Goal: Task Accomplishment & Management: Complete application form

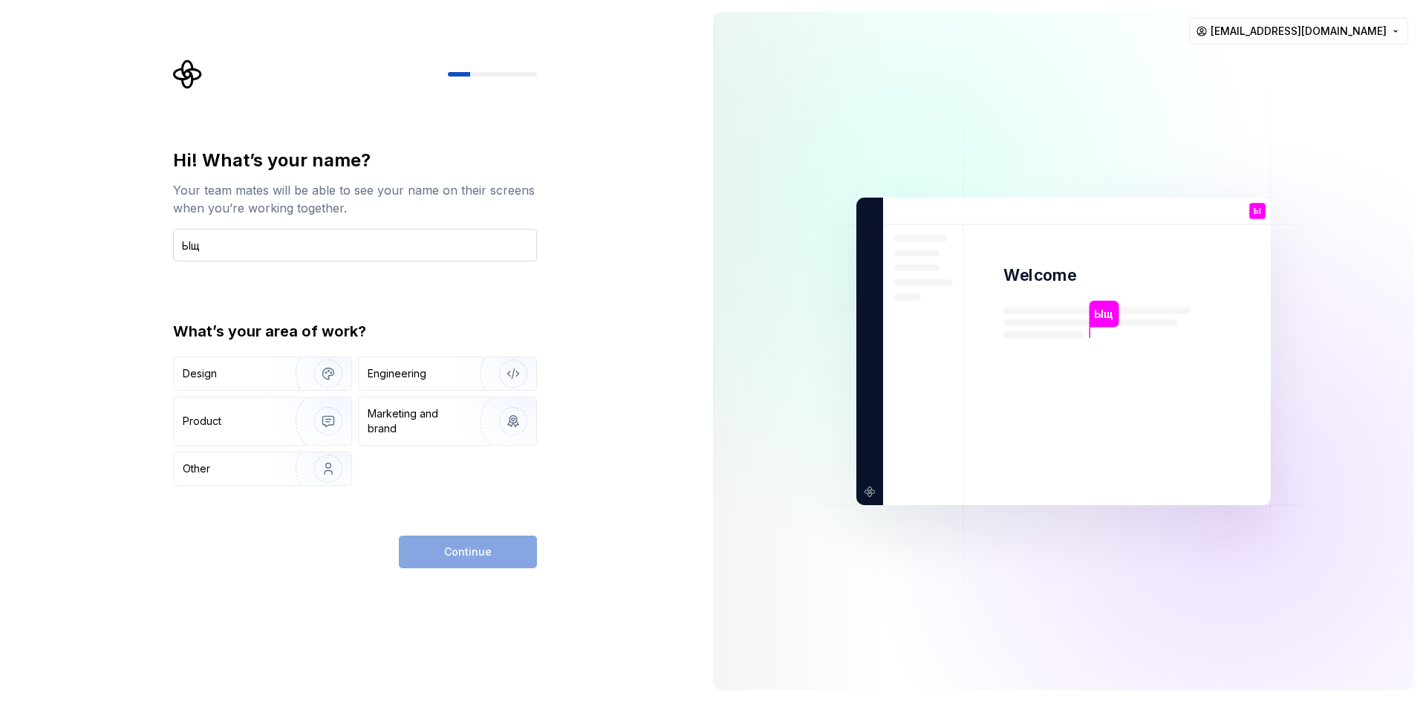
type input "Ы"
type input "Solo"
type button "Design"
click at [466, 378] on img "button" at bounding box center [503, 374] width 95 height 100
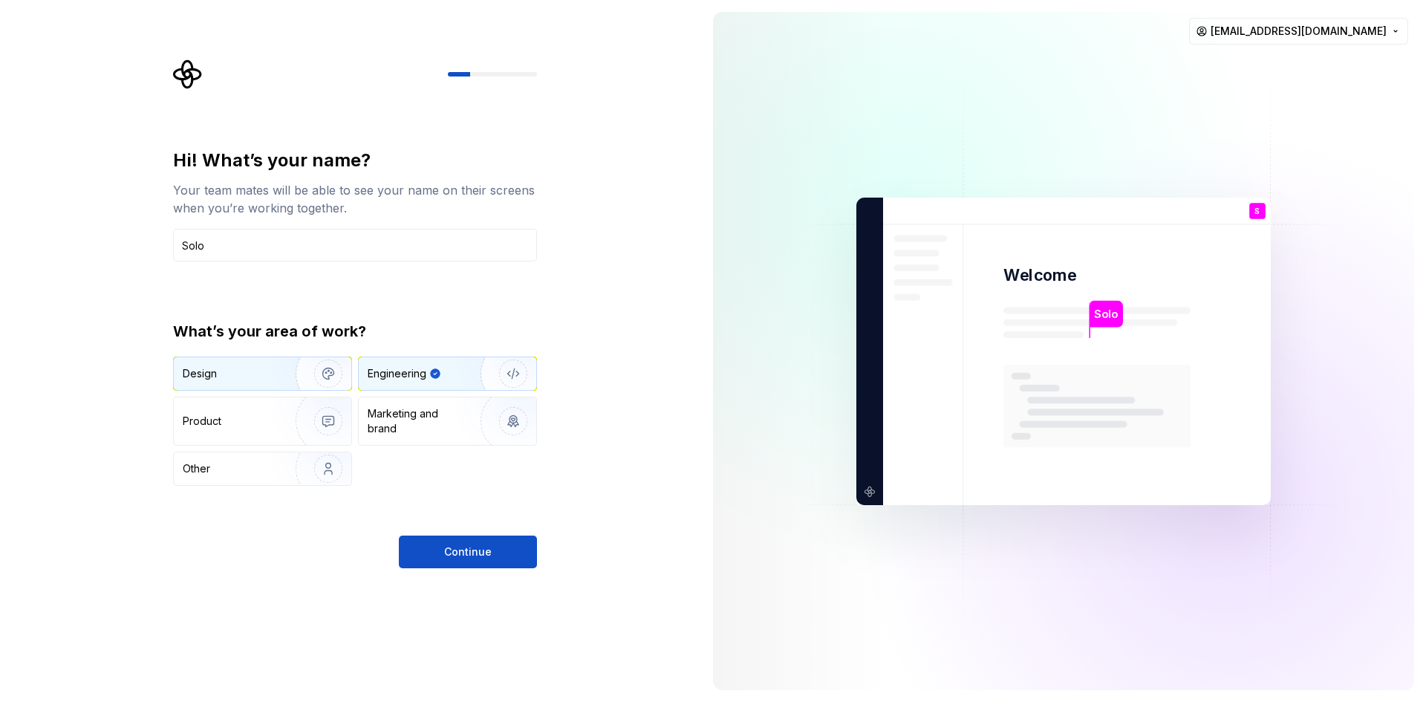
click at [246, 356] on button "Design" at bounding box center [262, 373] width 179 height 34
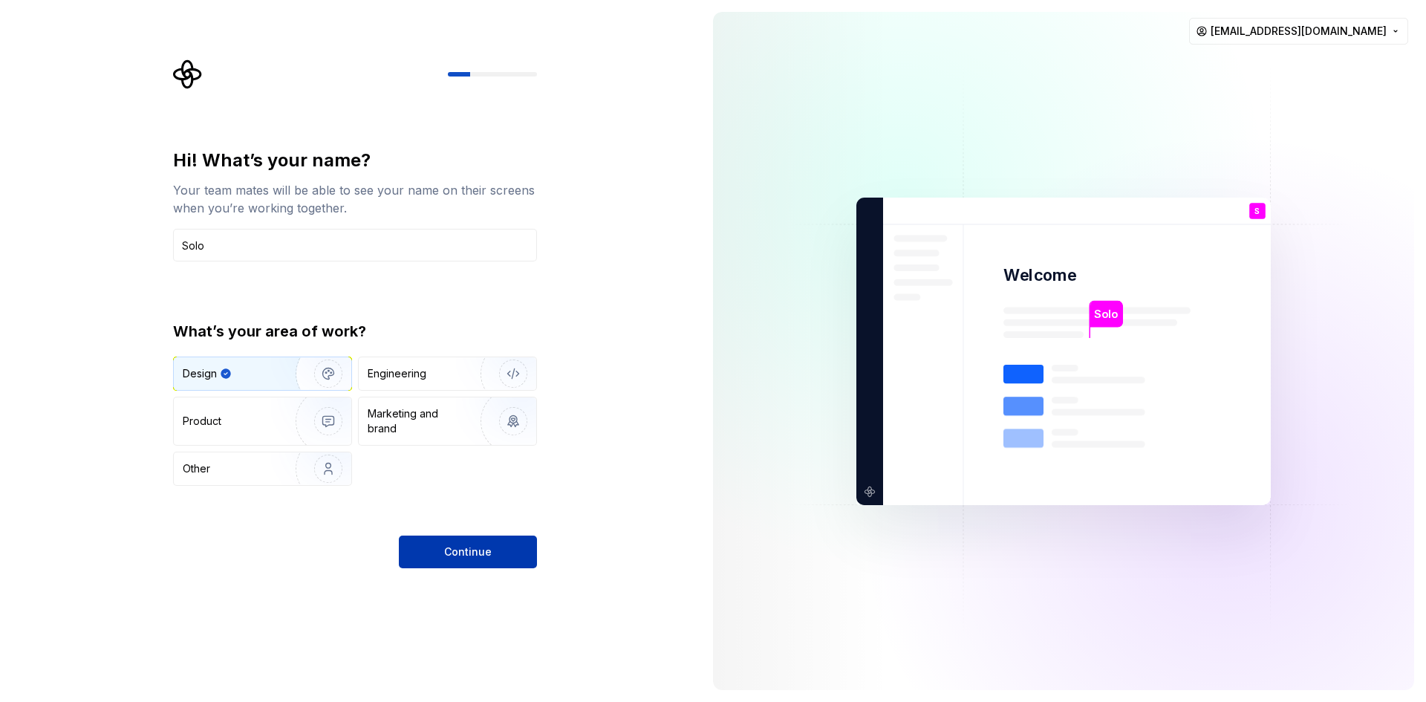
click at [455, 544] on span "Continue" at bounding box center [468, 551] width 48 height 15
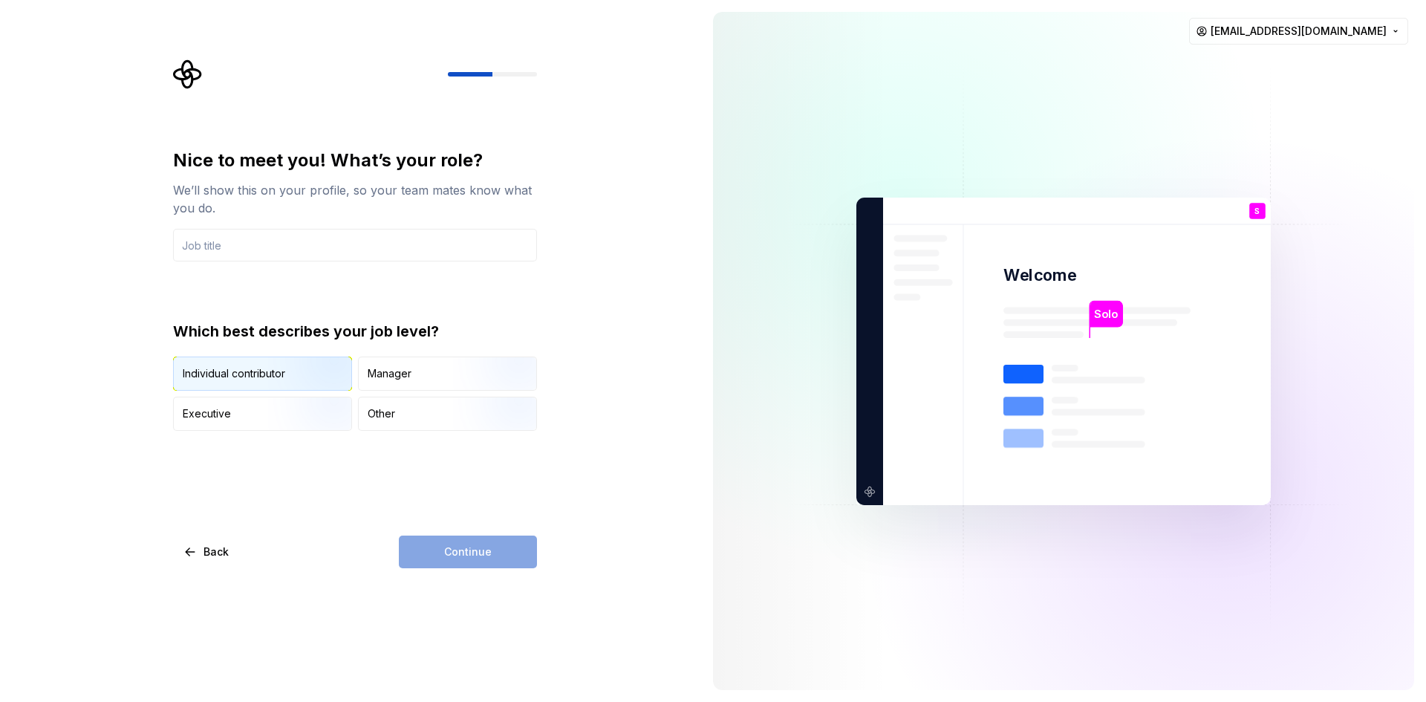
click at [266, 380] on div "Individual contributor" at bounding box center [234, 373] width 102 height 15
click at [498, 552] on div "Continue" at bounding box center [468, 551] width 138 height 33
click at [256, 236] on input "text" at bounding box center [355, 245] width 364 height 33
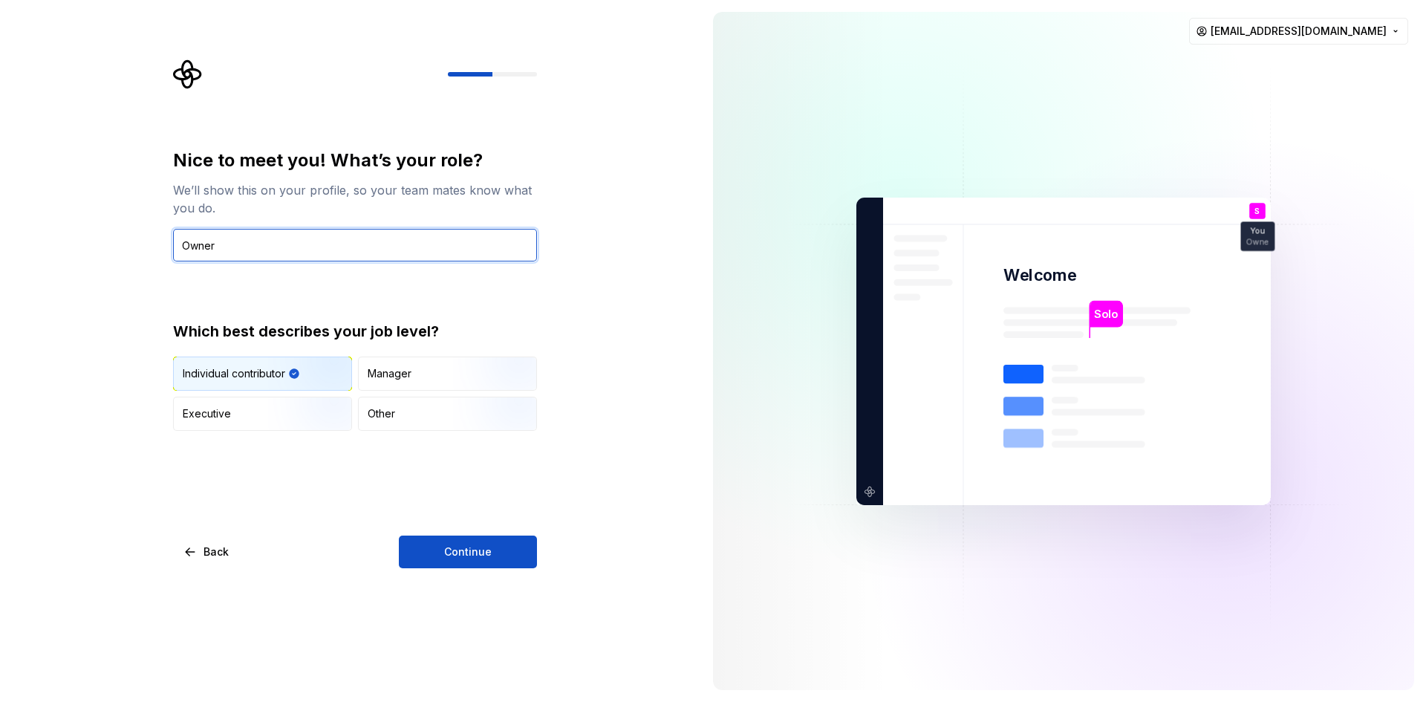
type input "Owner"
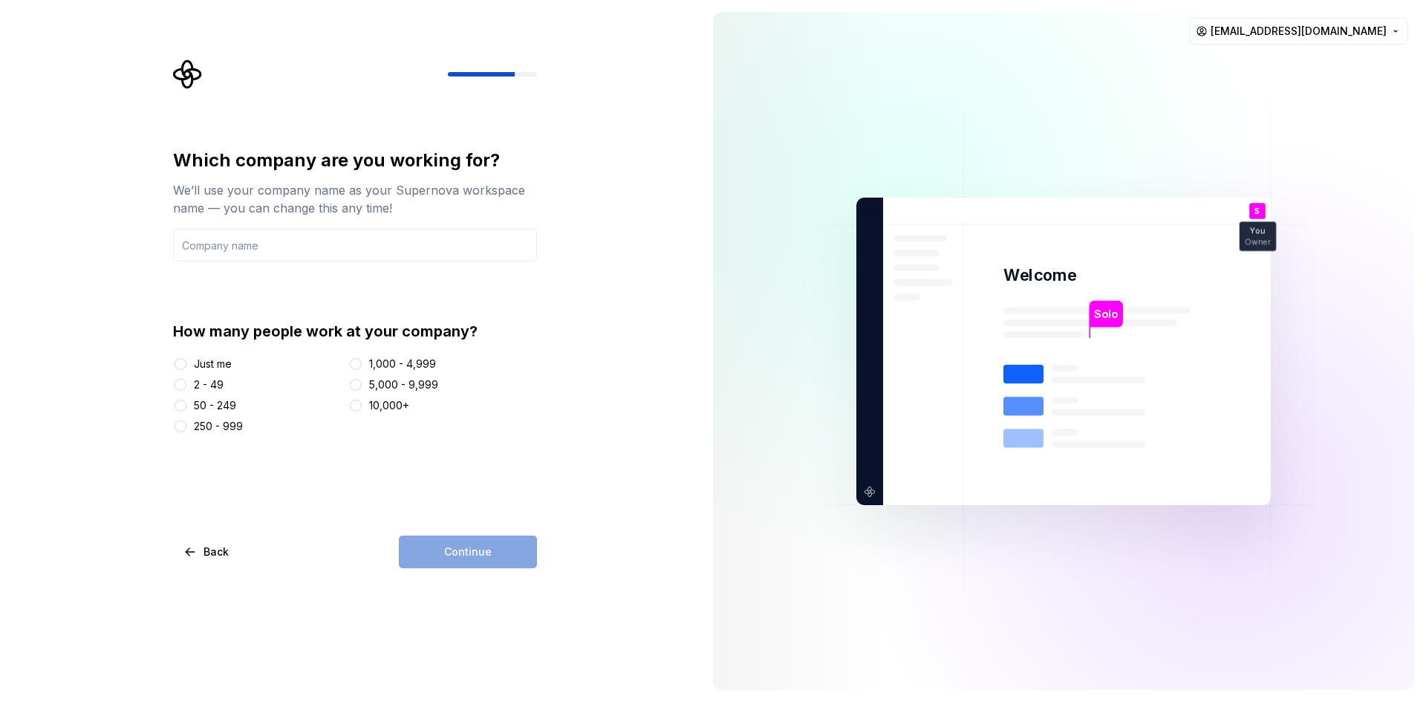
click at [203, 365] on div "Just me" at bounding box center [213, 363] width 38 height 15
click at [186, 365] on button "Just me" at bounding box center [181, 364] width 12 height 12
click at [264, 236] on input "text" at bounding box center [355, 245] width 364 height 33
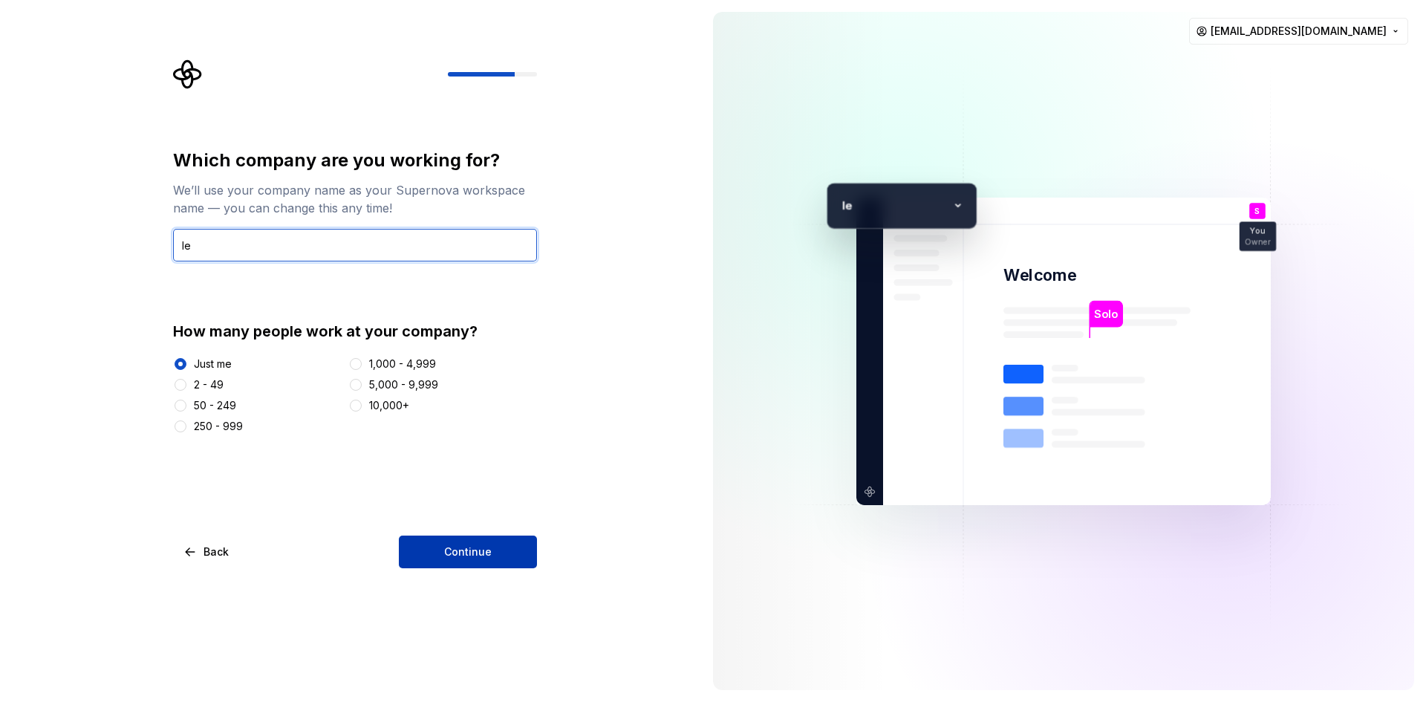
type input "Ie"
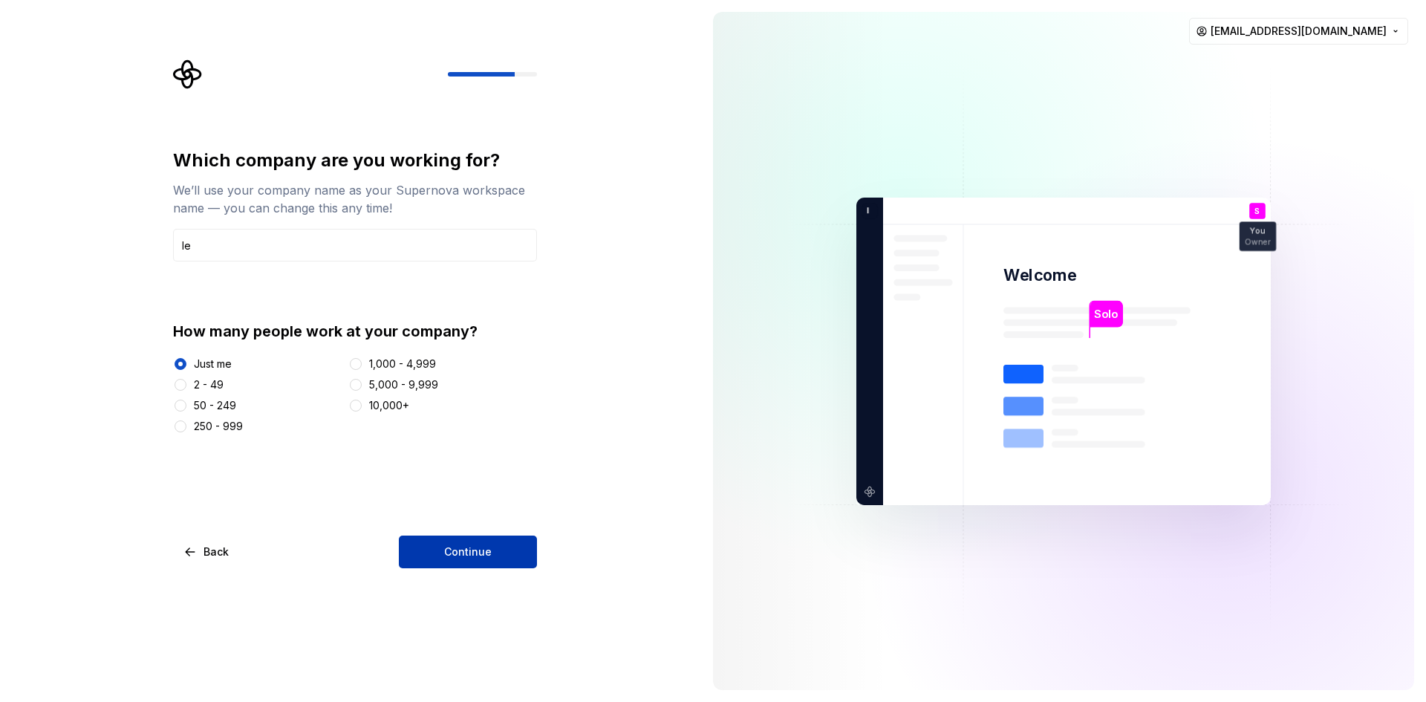
click at [488, 561] on button "Continue" at bounding box center [468, 551] width 138 height 33
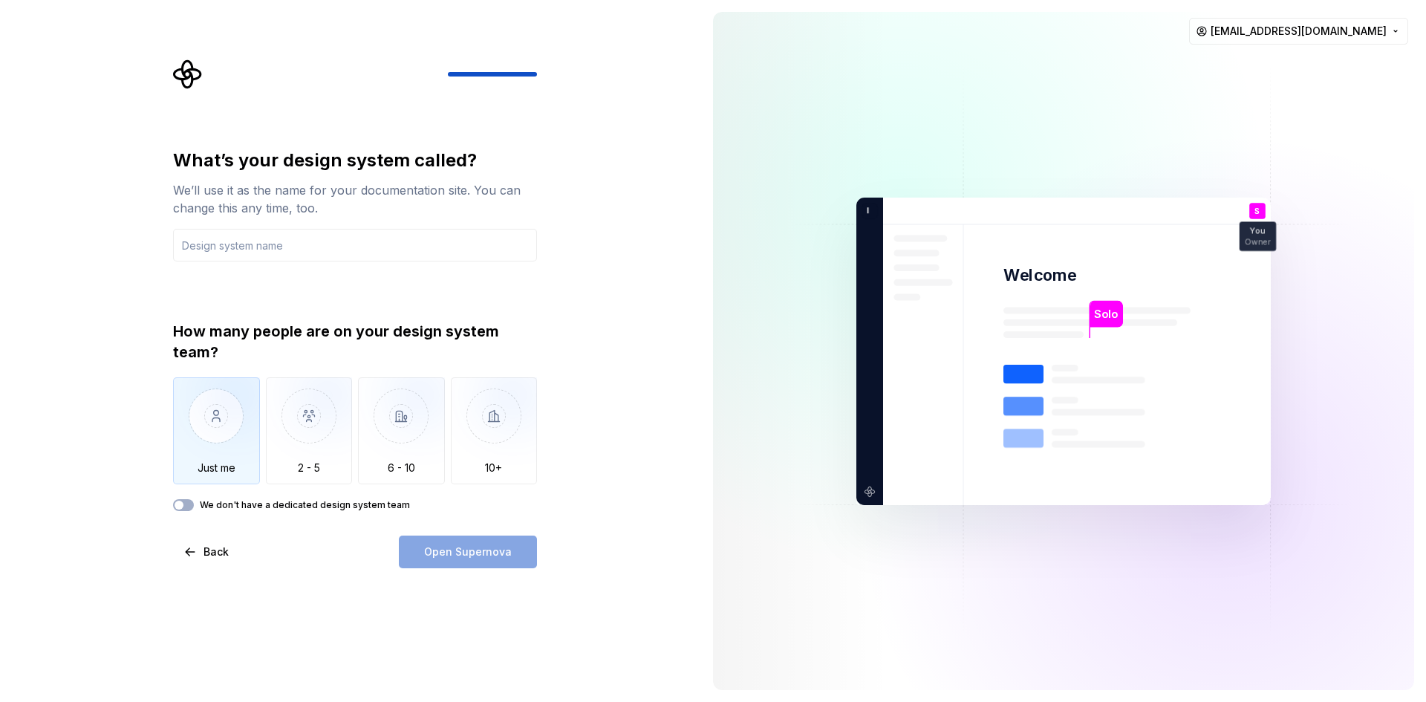
click at [231, 431] on img "button" at bounding box center [216, 427] width 87 height 100
click at [258, 257] on input "text" at bounding box center [355, 245] width 364 height 33
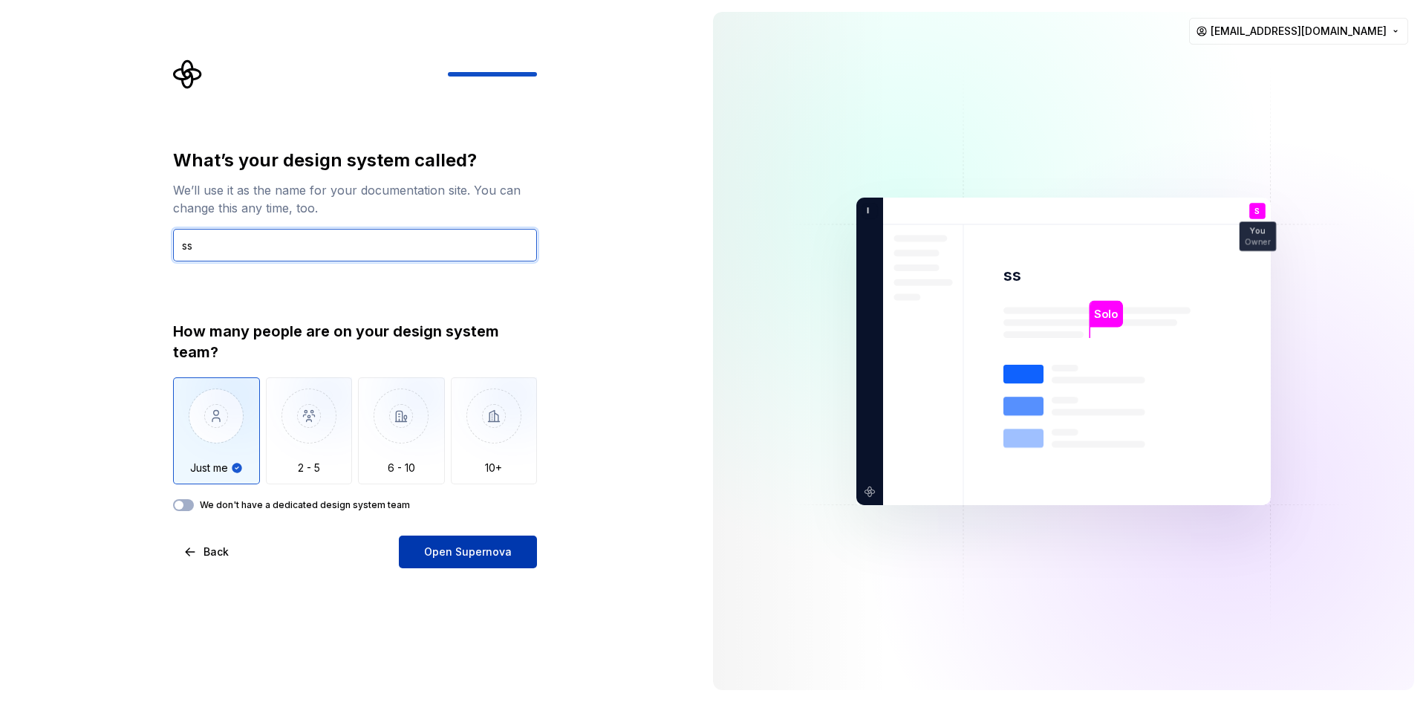
type input "ss"
click at [490, 545] on span "Open Supernova" at bounding box center [468, 551] width 88 height 15
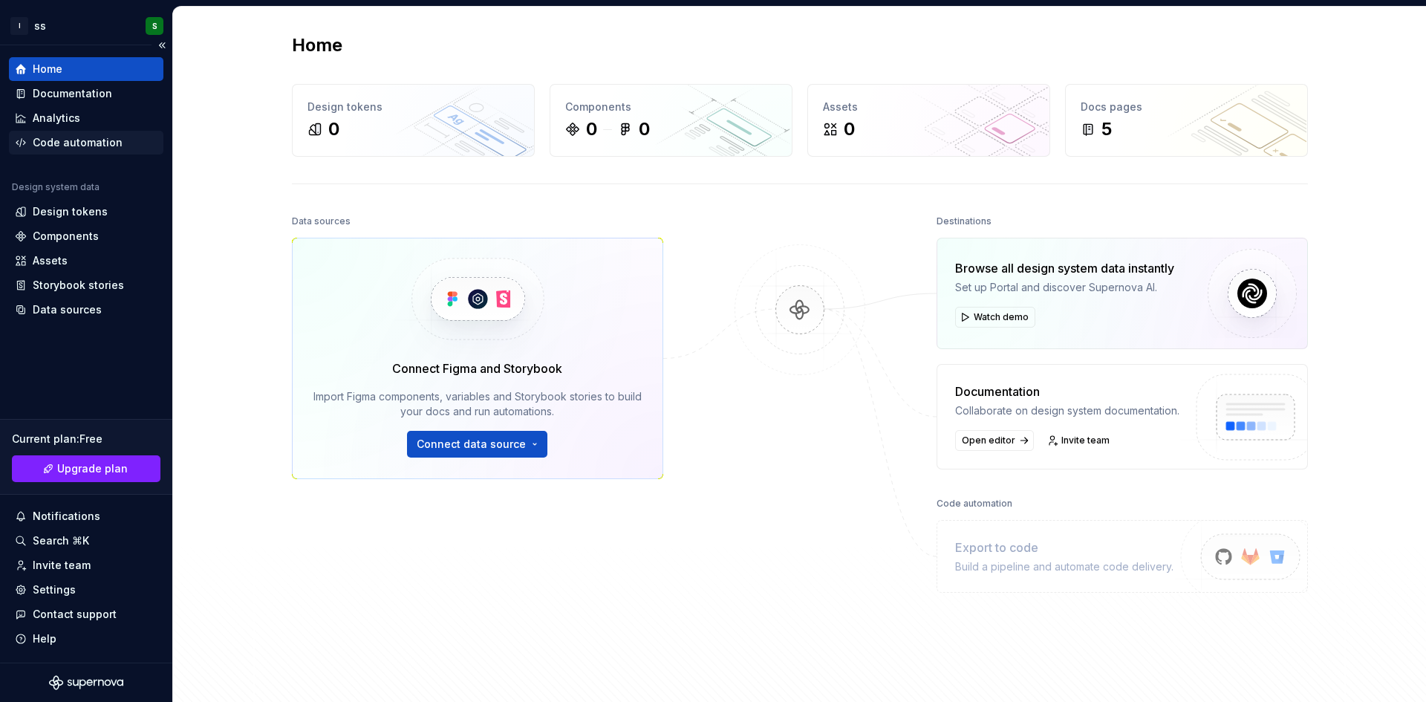
click at [93, 140] on div "Code automation" at bounding box center [78, 142] width 90 height 15
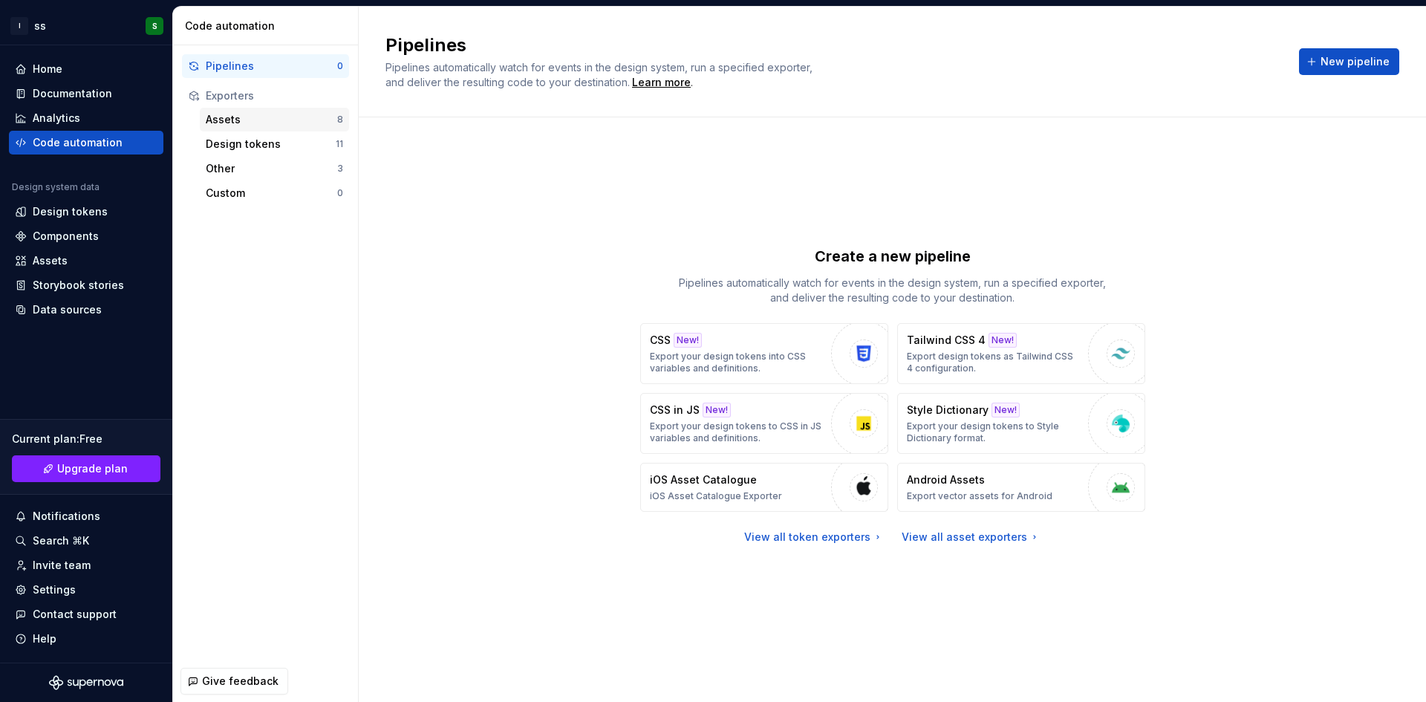
click at [271, 127] on div "Assets 8" at bounding box center [274, 120] width 149 height 24
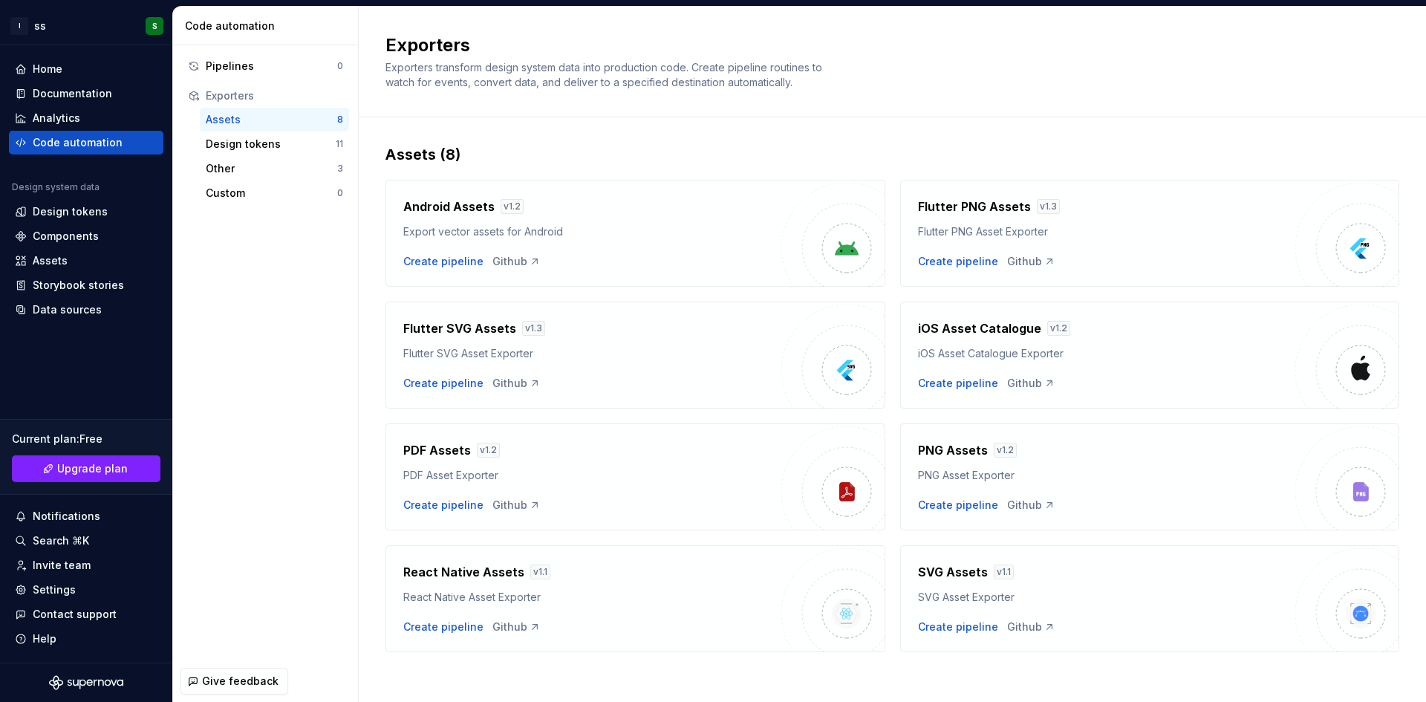
scroll to position [7, 0]
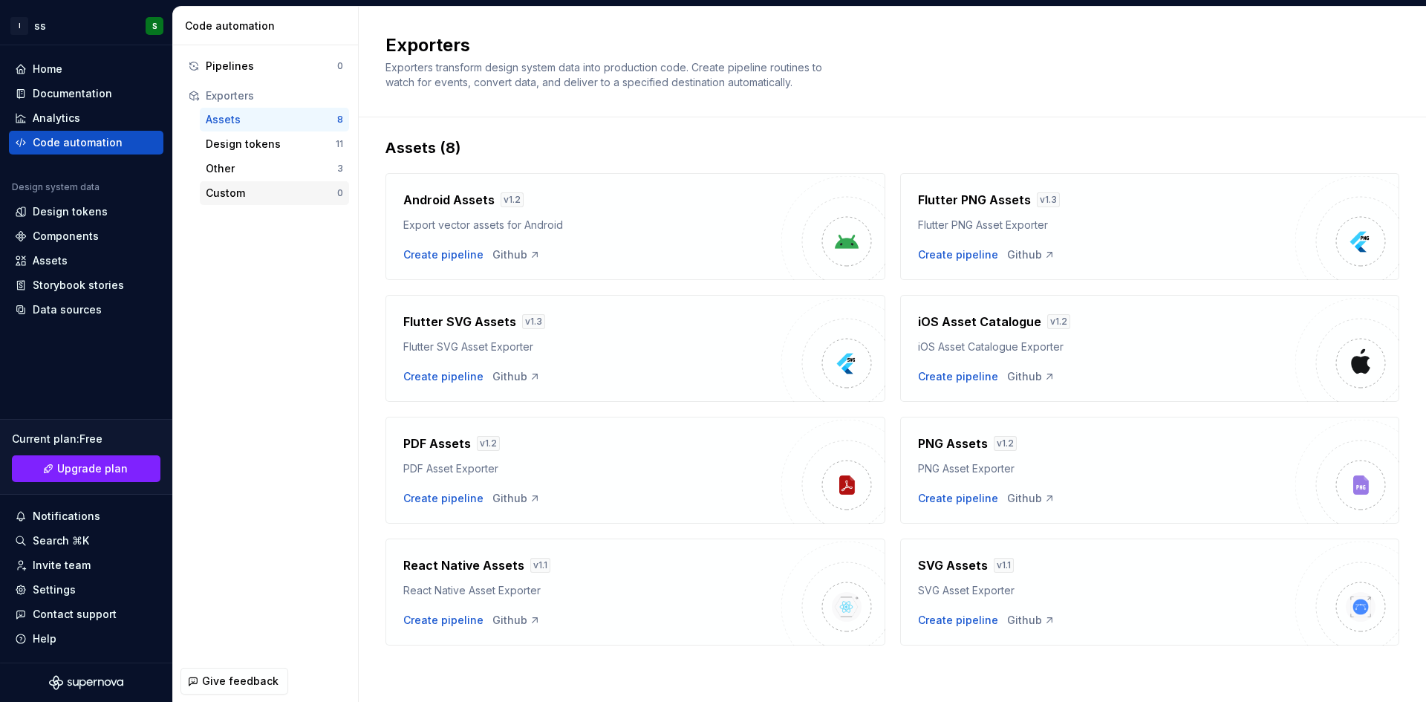
click at [280, 192] on div "Custom" at bounding box center [271, 193] width 131 height 15
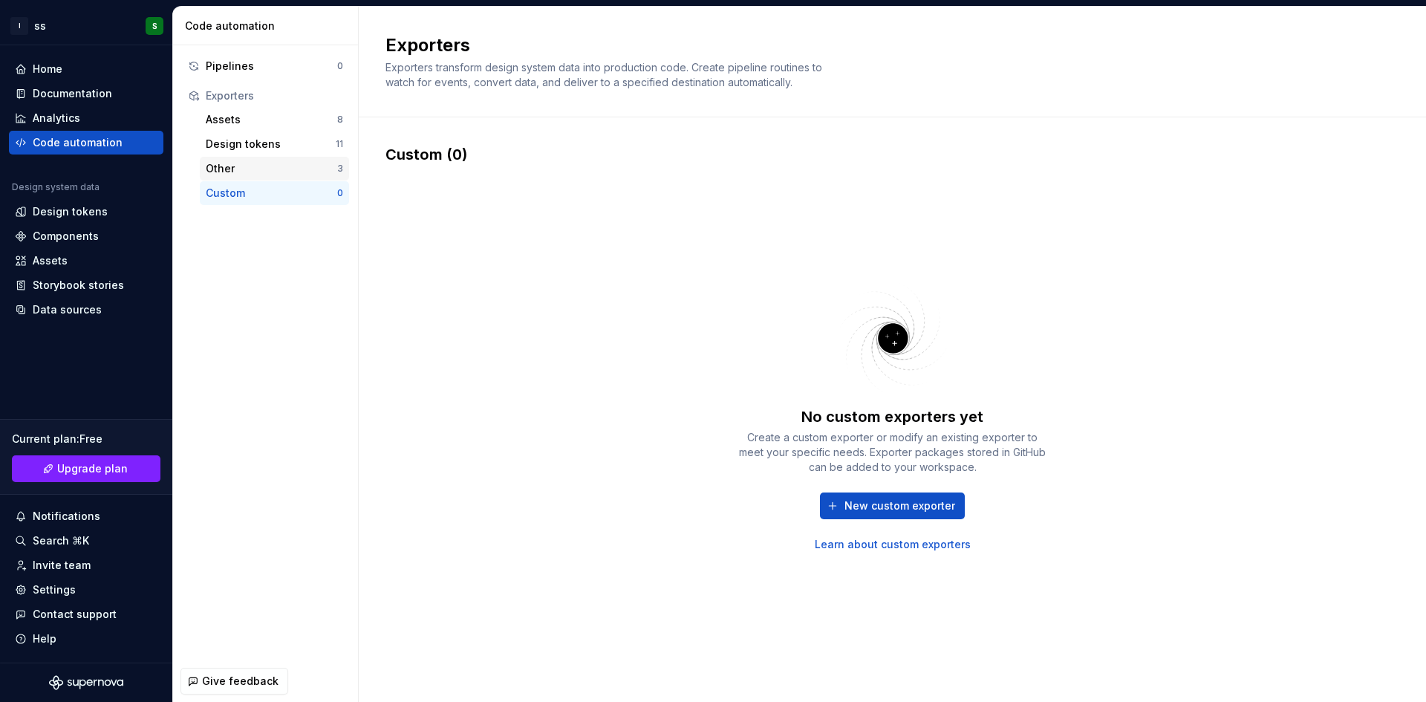
click at [279, 167] on div "Other" at bounding box center [271, 168] width 131 height 15
